Goal: Find specific page/section: Find specific page/section

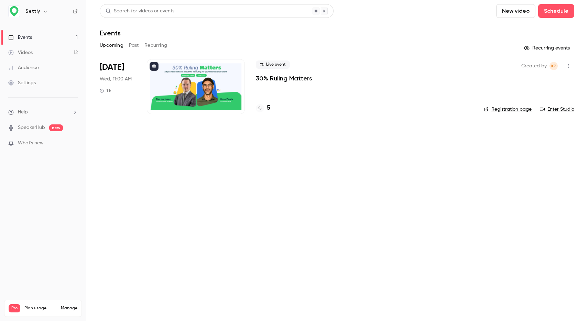
click at [270, 107] on div "5" at bounding box center [364, 108] width 217 height 9
click at [269, 108] on h4 "5" at bounding box center [268, 108] width 3 height 9
